Goal: Information Seeking & Learning: Find specific fact

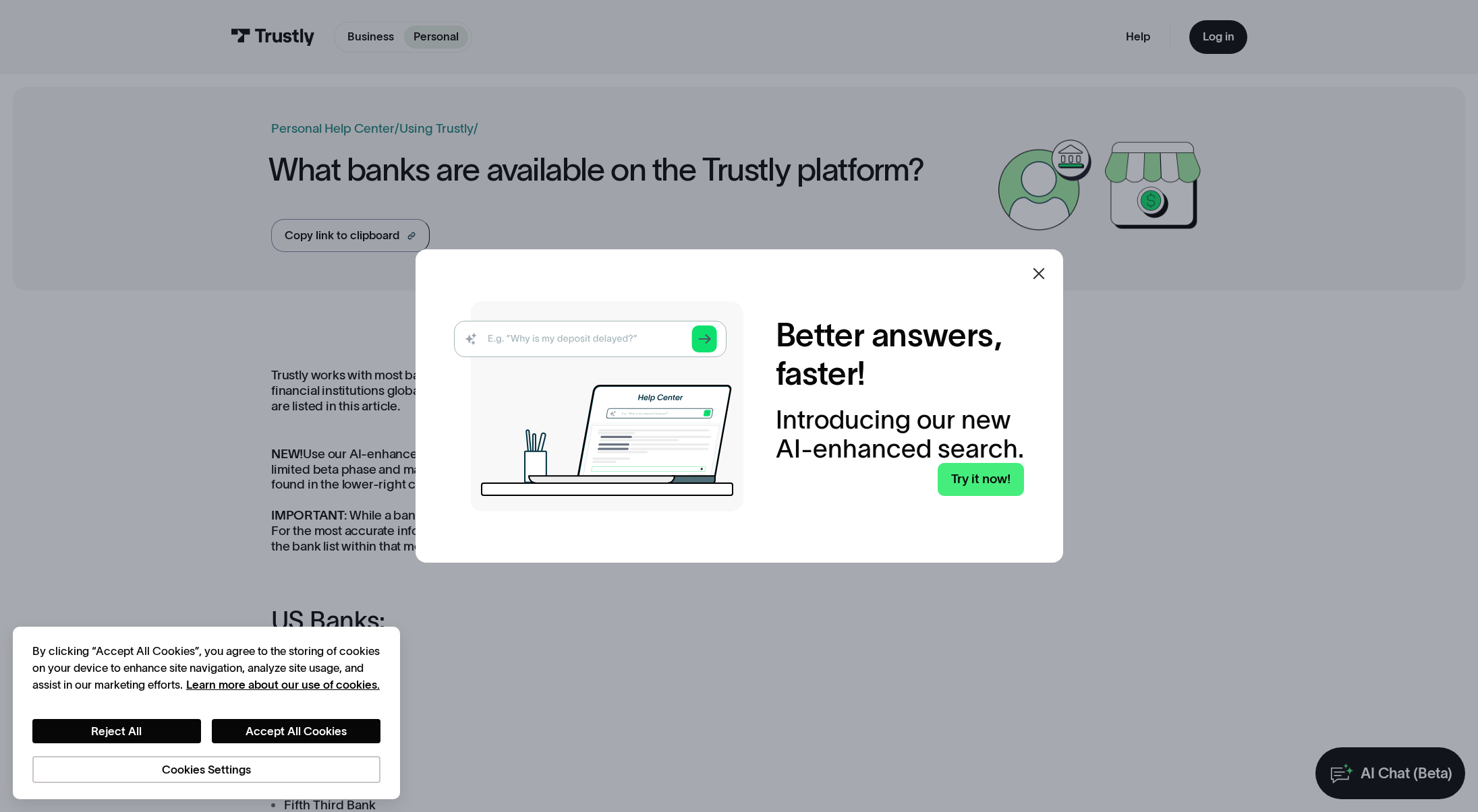
click at [1046, 269] on icon at bounding box center [1038, 274] width 16 height 16
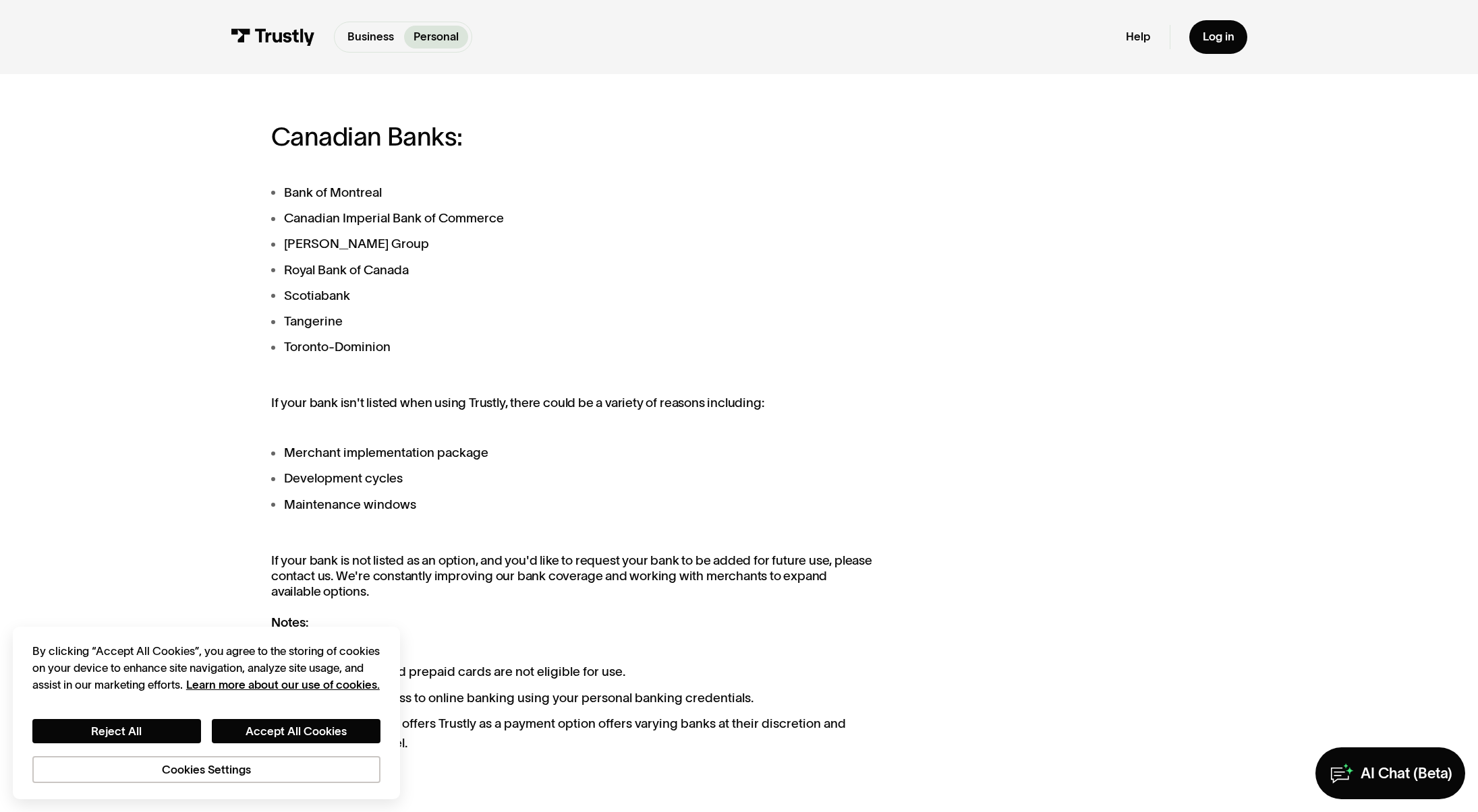
scroll to position [1519, 0]
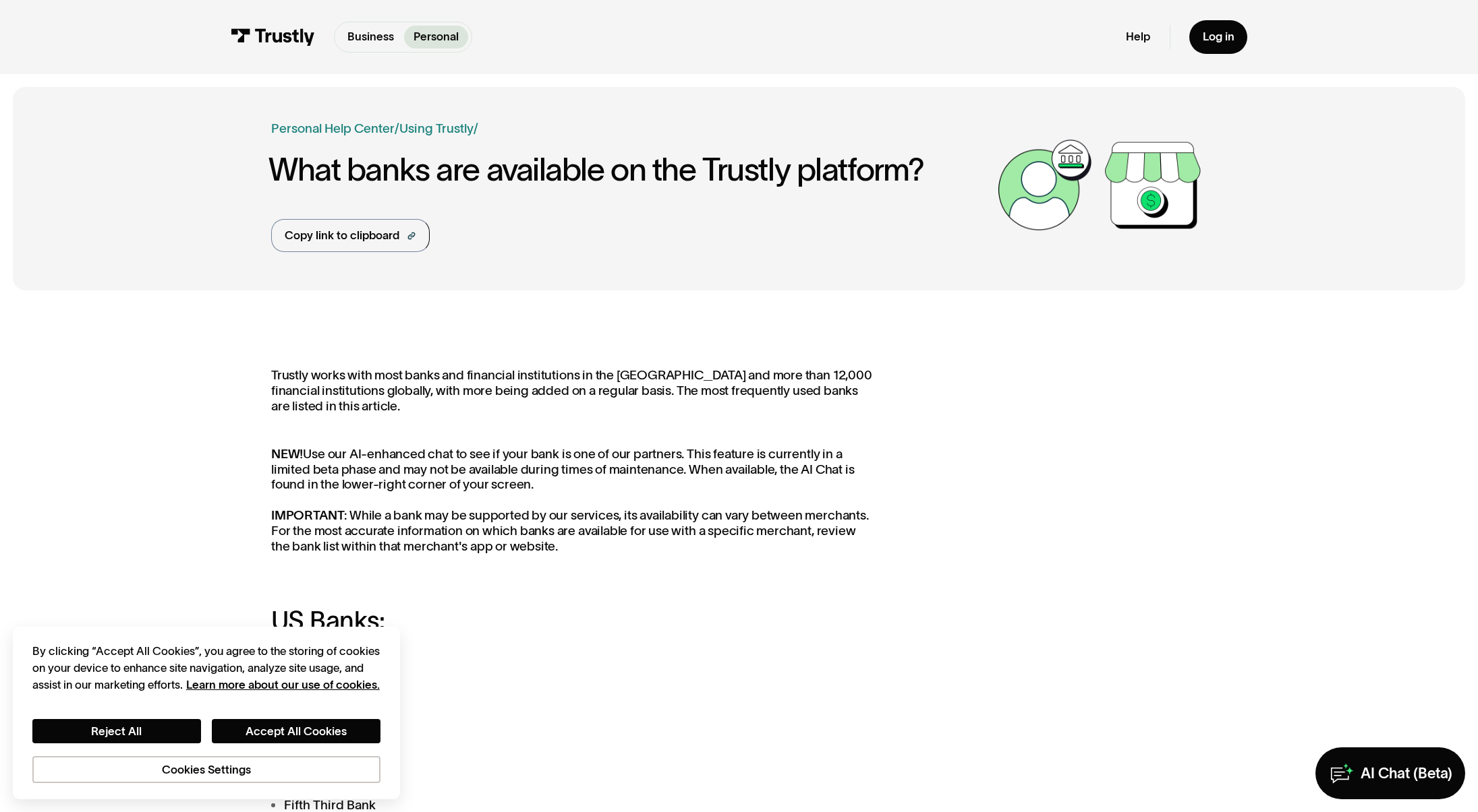
drag, startPoint x: 735, startPoint y: 328, endPoint x: 736, endPoint y: 318, distance: 10.0
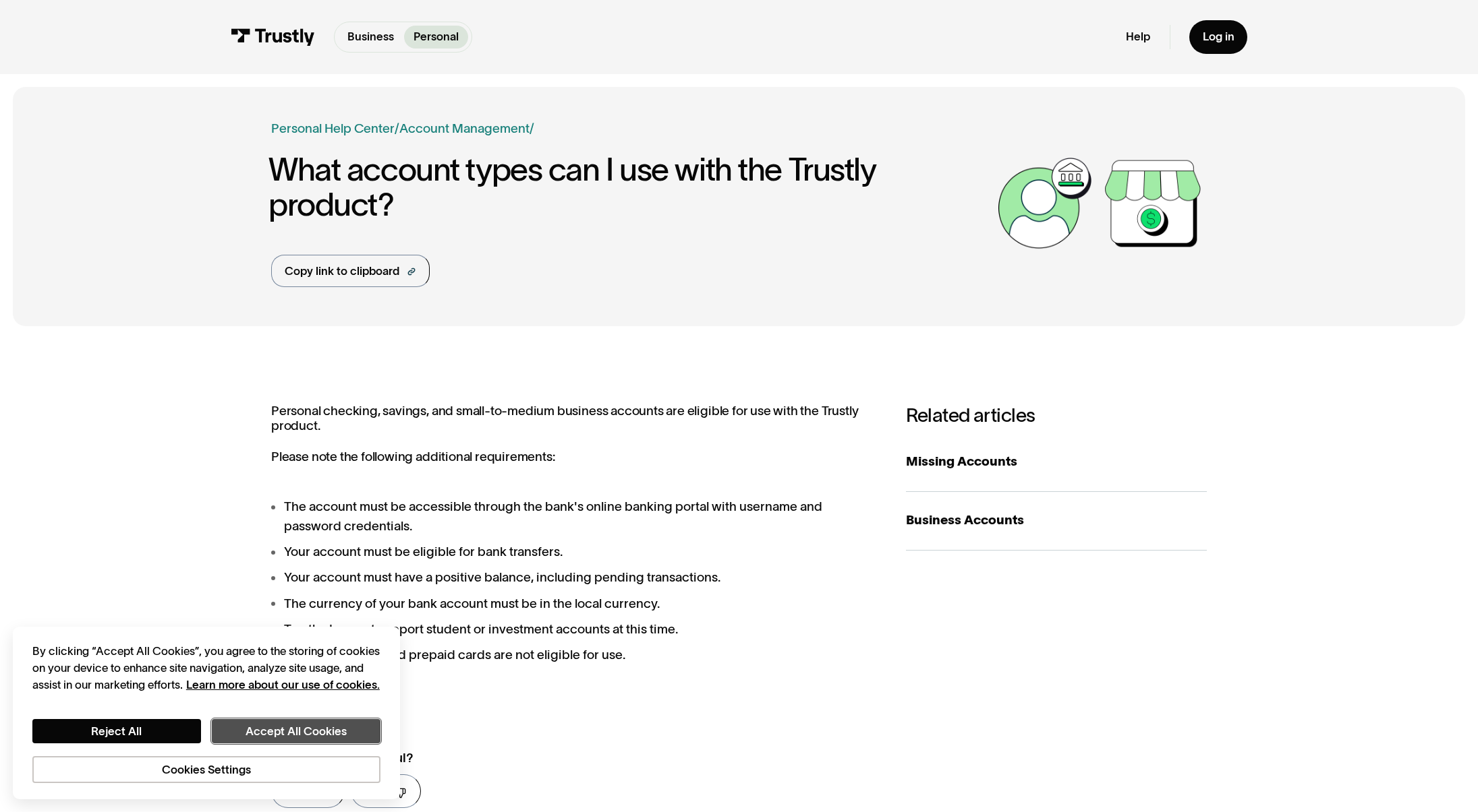
click at [299, 740] on button "Accept All Cookies" at bounding box center [295, 731] width 169 height 24
